Goal: Check status: Check status

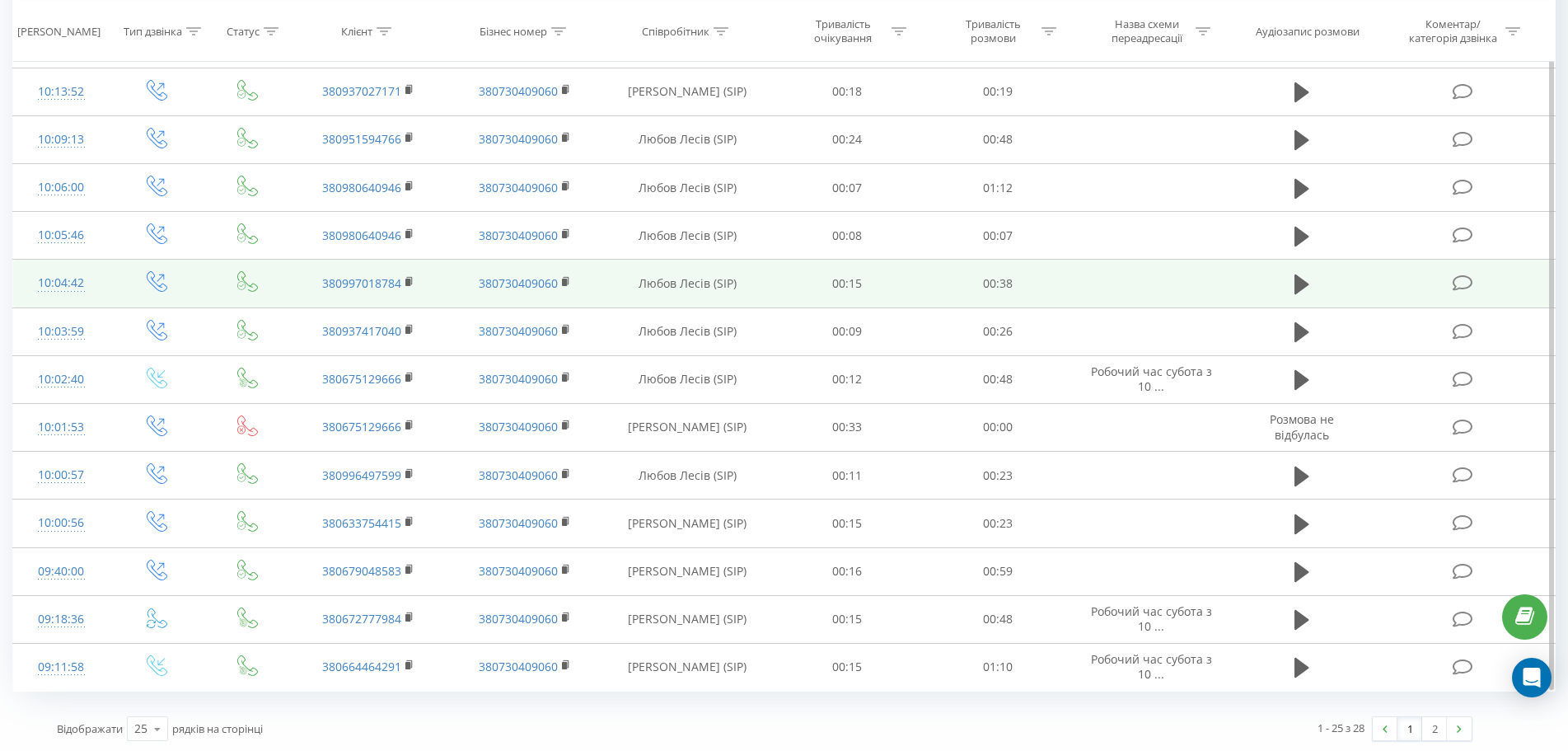
scroll to position [757, 0]
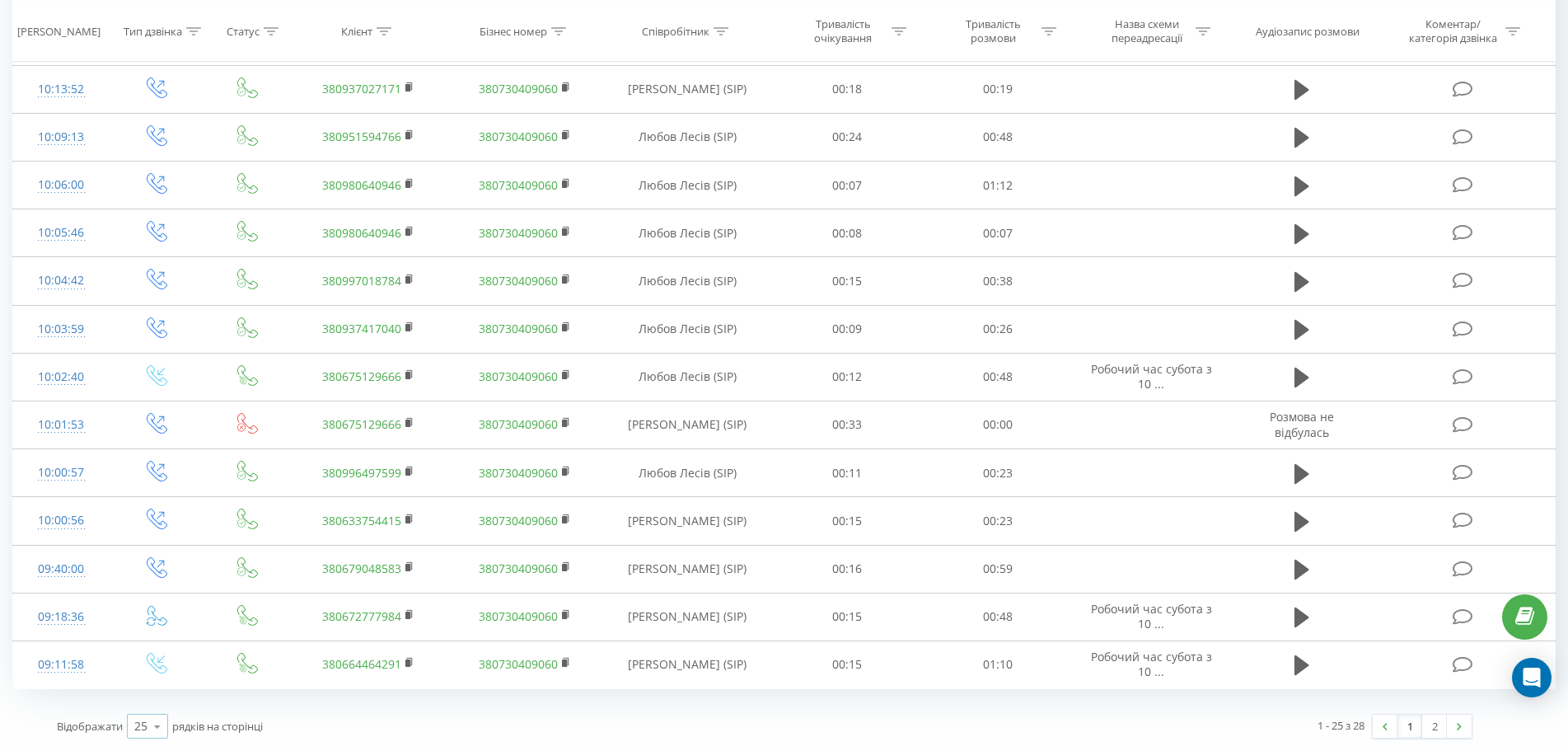
click at [162, 728] on icon at bounding box center [158, 726] width 25 height 32
click at [159, 705] on div "100" at bounding box center [147, 702] width 39 height 24
